Goal: Connect with others

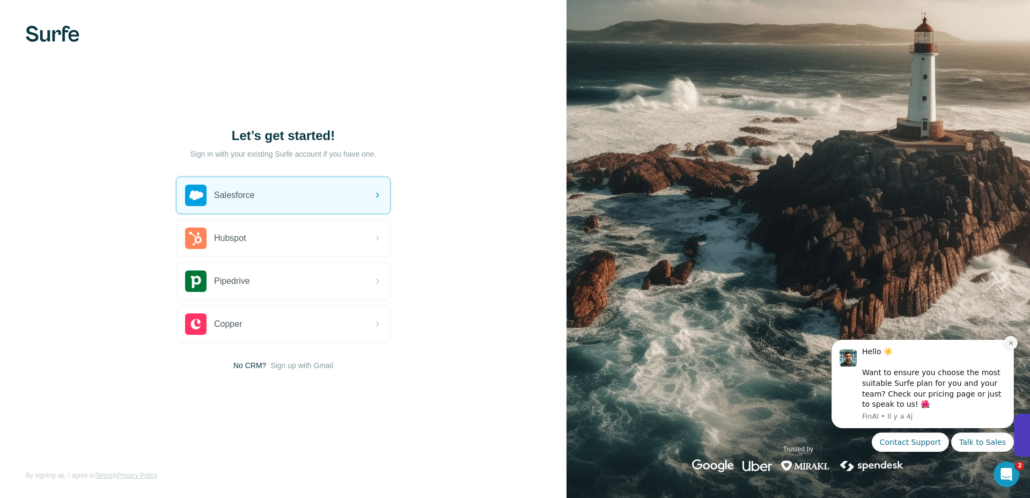
click at [1011, 339] on button "Dismiss notification" at bounding box center [1011, 343] width 14 height 14
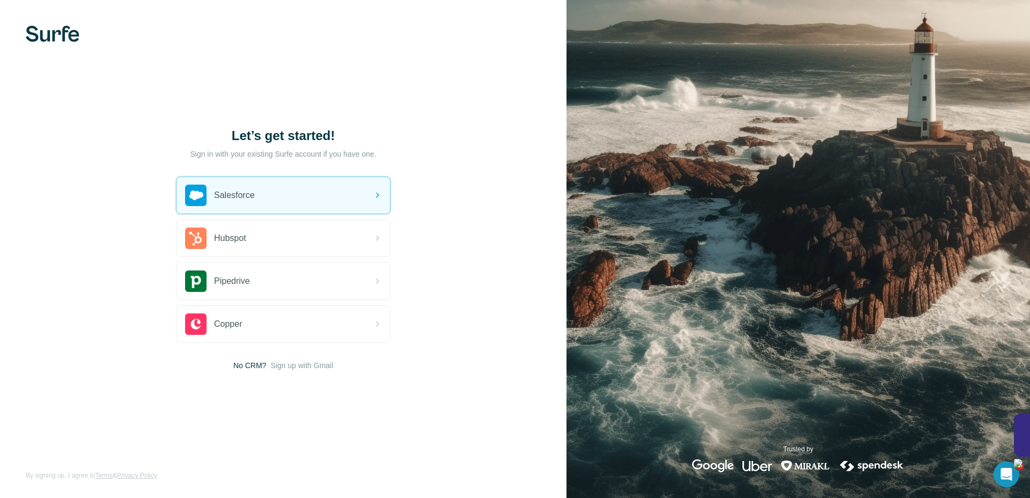
click at [1025, 427] on div at bounding box center [1022, 435] width 16 height 43
